Goal: Transaction & Acquisition: Purchase product/service

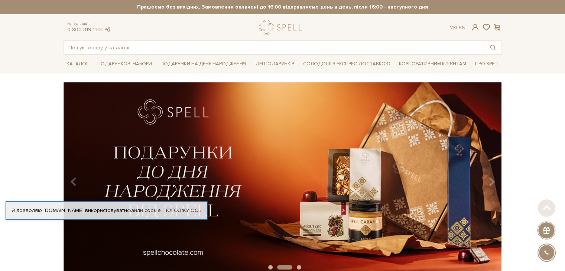
drag, startPoint x: 516, startPoint y: 147, endPoint x: 334, endPoint y: -12, distance: 241.1
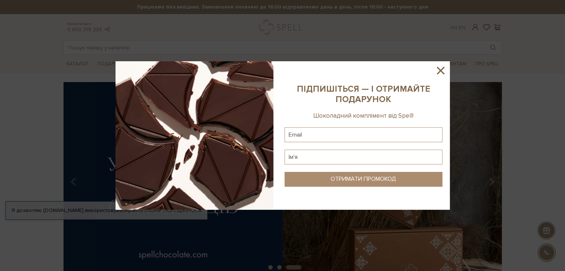
click at [437, 72] on icon at bounding box center [440, 70] width 13 height 13
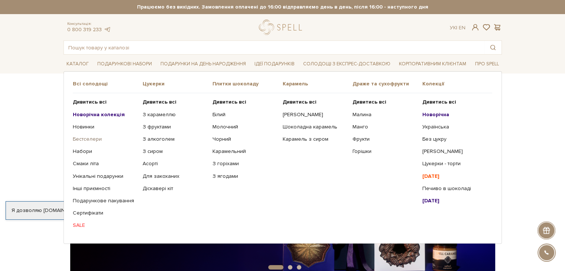
click at [93, 140] on link "Бестселери" at bounding box center [105, 139] width 64 height 7
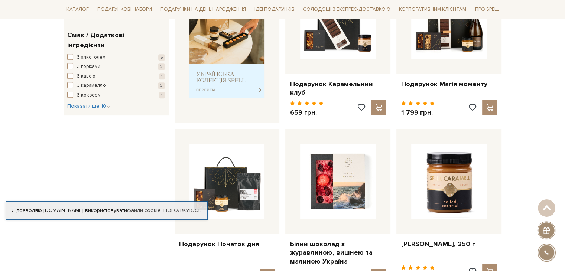
scroll to position [409, 0]
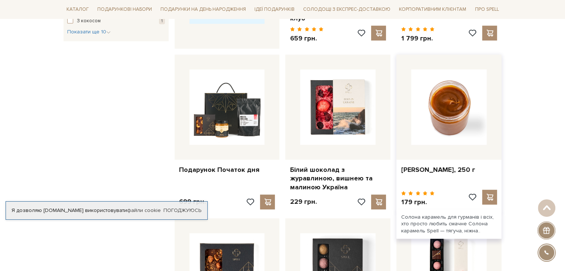
click at [476, 112] on img at bounding box center [448, 106] width 75 height 75
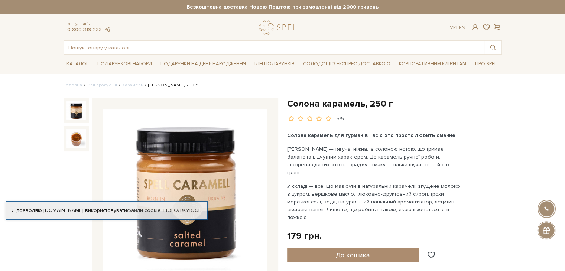
scroll to position [37, 0]
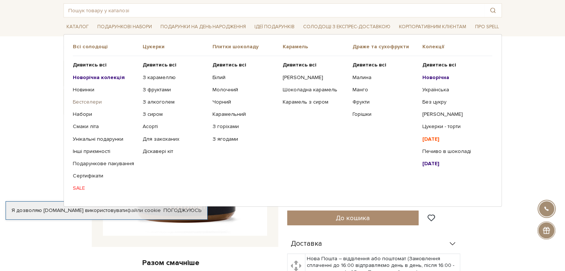
click at [93, 100] on link "Бестселери" at bounding box center [105, 102] width 64 height 7
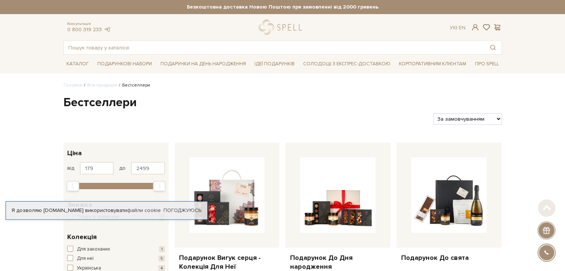
drag, startPoint x: 539, startPoint y: 149, endPoint x: 441, endPoint y: -16, distance: 192.0
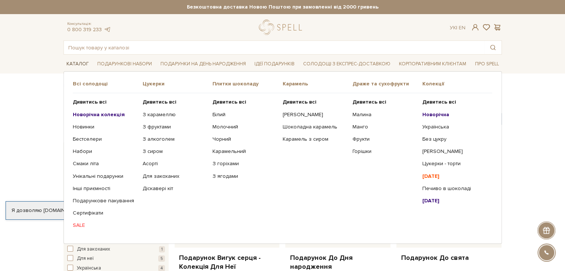
click at [76, 65] on link "Каталог" at bounding box center [78, 64] width 28 height 12
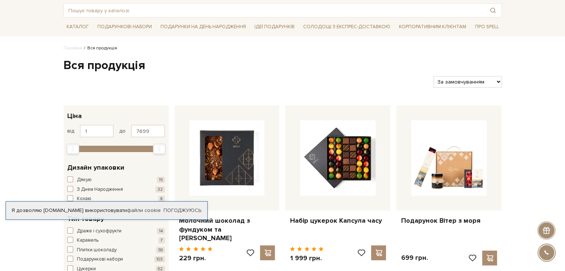
scroll to position [111, 0]
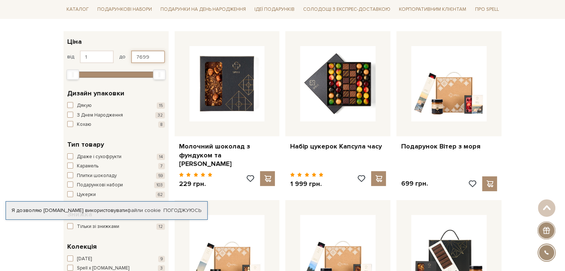
drag, startPoint x: 149, startPoint y: 56, endPoint x: 90, endPoint y: 56, distance: 59.1
click at [90, 55] on div "від 1 до 7699" at bounding box center [116, 57] width 98 height 13
type input "100"
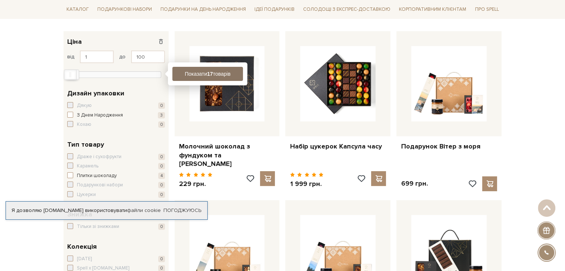
click at [204, 75] on button "Показати 17 товарів" at bounding box center [207, 74] width 71 height 14
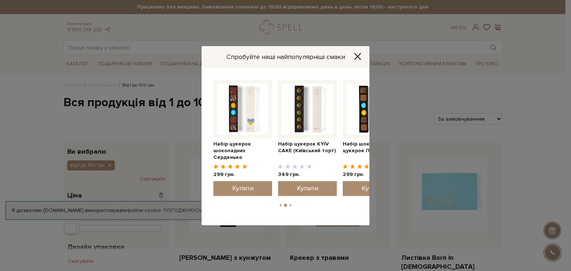
drag, startPoint x: 288, startPoint y: 109, endPoint x: 110, endPoint y: 107, distance: 178.7
click at [110, 107] on div "Спробуйте наші найпопулярніші смаки Набір цукерок шоколадних Серденько 299 грн." at bounding box center [285, 135] width 571 height 271
drag, startPoint x: 343, startPoint y: 113, endPoint x: 204, endPoint y: 108, distance: 138.3
click at [204, 108] on div "Набір цукерок шоколадних Серденько 299 грн. Купити 1" at bounding box center [285, 147] width 168 height 158
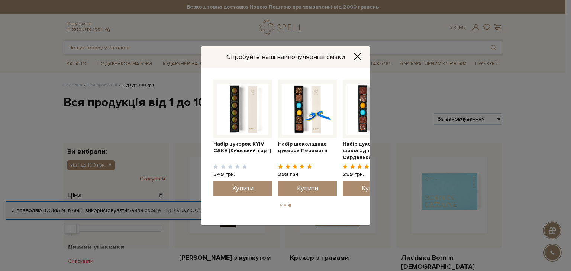
click at [364, 51] on div "Спробуйте наші найпопулярніші смаки" at bounding box center [285, 57] width 168 height 22
click at [361, 56] on icon "Close" at bounding box center [357, 56] width 7 height 7
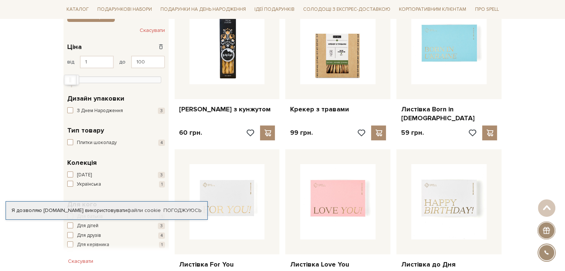
scroll to position [223, 0]
